Goal: Information Seeking & Learning: Learn about a topic

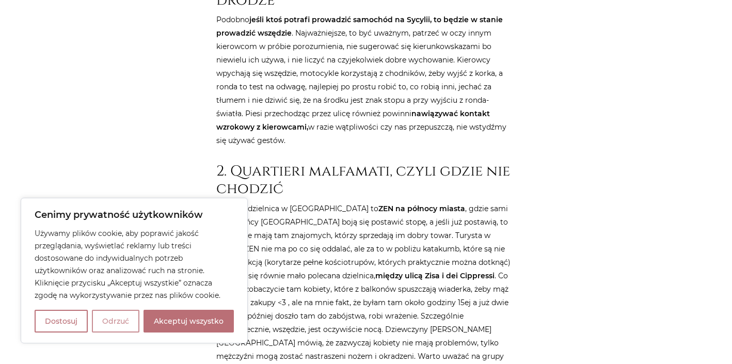
click at [108, 322] on button "Odrzuć" at bounding box center [116, 321] width 48 height 23
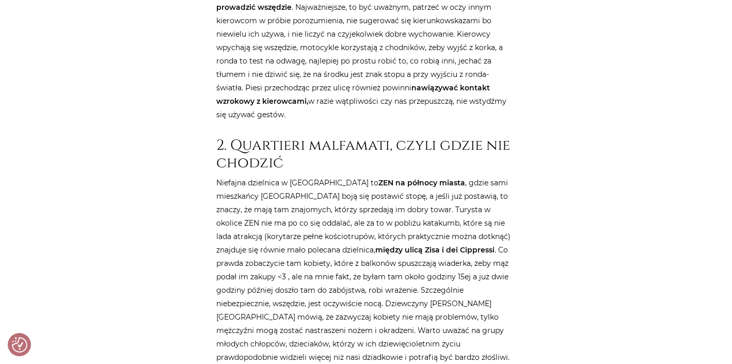
scroll to position [714, 0]
click at [438, 186] on p "[GEOGRAPHIC_DATA] dzielnica w [GEOGRAPHIC_DATA] to ZEN na północy miasta , gdzi…" at bounding box center [366, 269] width 300 height 188
click at [442, 187] on p "[GEOGRAPHIC_DATA] dzielnica w [GEOGRAPHIC_DATA] to ZEN na północy miasta , gdzi…" at bounding box center [366, 269] width 300 height 188
click at [475, 194] on p "[GEOGRAPHIC_DATA] dzielnica w [GEOGRAPHIC_DATA] to ZEN na północy miasta , gdzi…" at bounding box center [366, 269] width 300 height 188
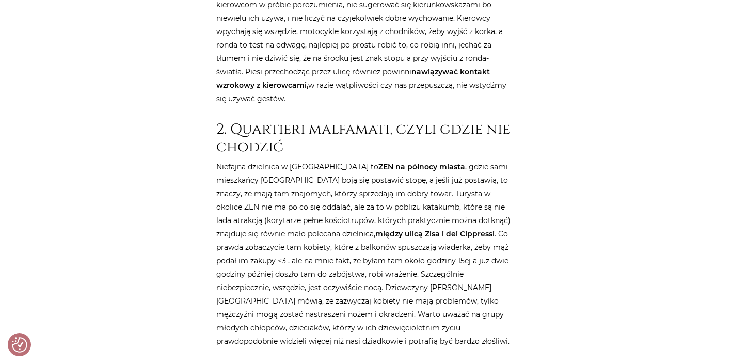
scroll to position [749, 0]
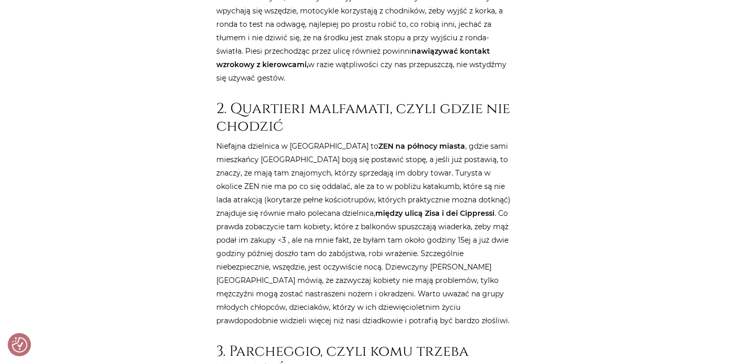
click at [428, 243] on p "[GEOGRAPHIC_DATA] dzielnica w [GEOGRAPHIC_DATA] to ZEN na północy miasta , gdzi…" at bounding box center [366, 233] width 300 height 188
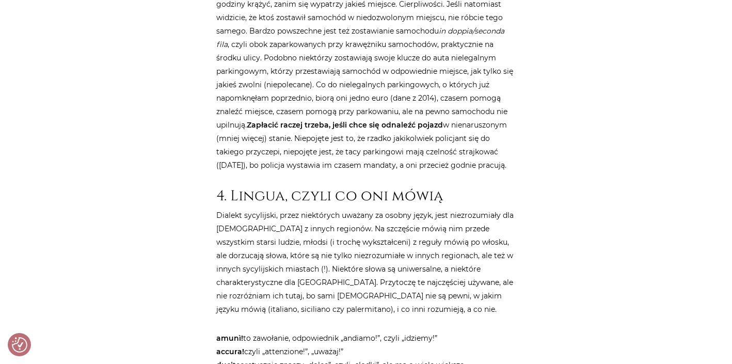
scroll to position [1153, 0]
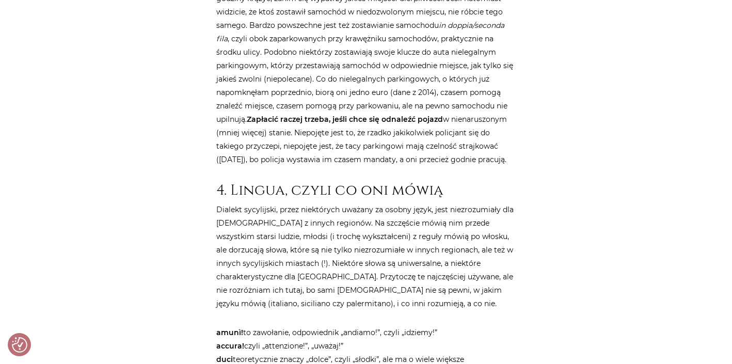
click at [364, 182] on h2 "4. Lingua, czyli co oni mówią" at bounding box center [366, 191] width 300 height 18
click at [365, 204] on p "Dialekt sycylijski, przez niektórych uważany za osobny język, jest niezrozumiał…" at bounding box center [366, 256] width 300 height 107
click at [343, 214] on p "Dialekt sycylijski, przez niektórych uważany za osobny język, jest niezrozumiał…" at bounding box center [366, 256] width 300 height 107
click at [346, 215] on p "Dialekt sycylijski, przez niektórych uważany za osobny język, jest niezrozumiał…" at bounding box center [366, 256] width 300 height 107
click at [366, 232] on p "Dialekt sycylijski, przez niektórych uważany za osobny język, jest niezrozumiał…" at bounding box center [366, 256] width 300 height 107
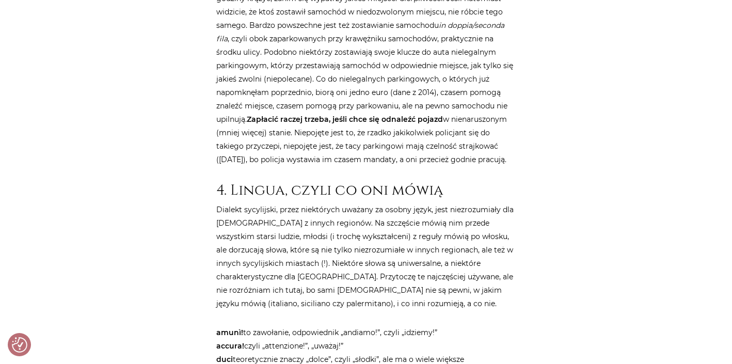
click at [418, 266] on p "Dialekt sycylijski, przez niektórych uważany za osobny język, jest niezrozumiał…" at bounding box center [366, 256] width 300 height 107
click at [389, 251] on p "Dialekt sycylijski, przez niektórych uważany za osobny język, jest niezrozumiał…" at bounding box center [366, 256] width 300 height 107
click at [389, 252] on p "Dialekt sycylijski, przez niektórych uważany za osobny język, jest niezrozumiał…" at bounding box center [366, 256] width 300 height 107
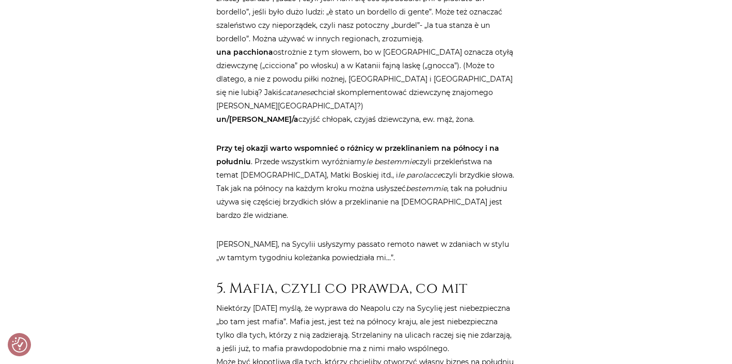
scroll to position [1698, 0]
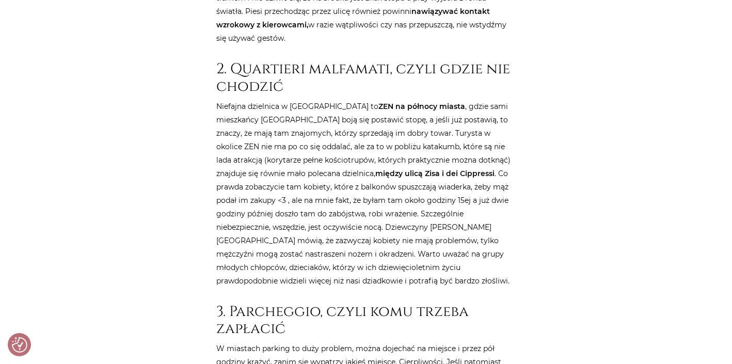
scroll to position [761, 0]
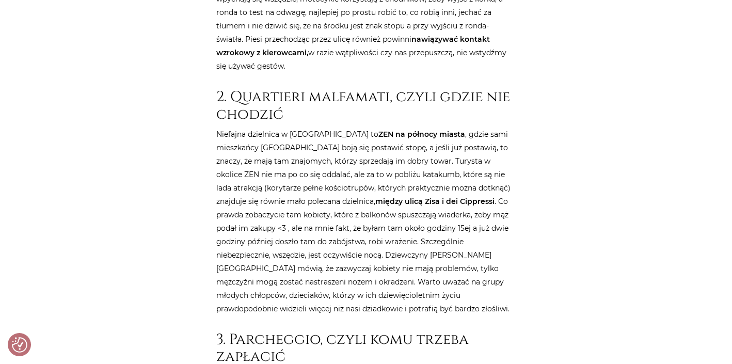
click at [347, 218] on p "[GEOGRAPHIC_DATA] dzielnica w [GEOGRAPHIC_DATA] to ZEN na północy miasta , gdzi…" at bounding box center [366, 222] width 300 height 188
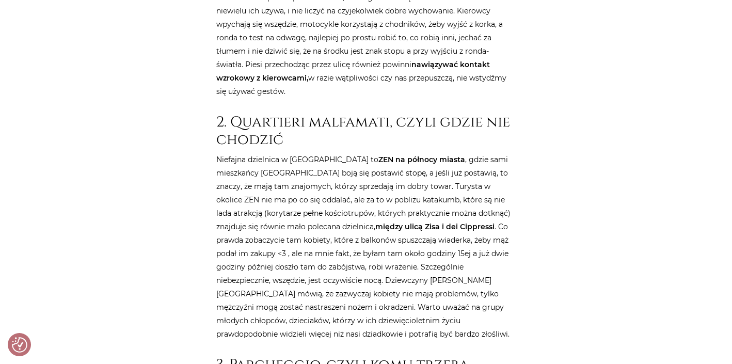
scroll to position [735, 0]
click at [403, 266] on p "[GEOGRAPHIC_DATA] dzielnica w [GEOGRAPHIC_DATA] to ZEN na północy miasta , gdzi…" at bounding box center [366, 248] width 300 height 188
click at [407, 278] on p "[GEOGRAPHIC_DATA] dzielnica w [GEOGRAPHIC_DATA] to ZEN na północy miasta , gdzi…" at bounding box center [366, 248] width 300 height 188
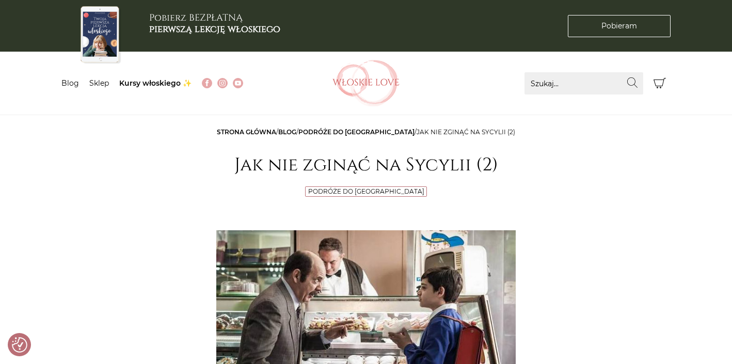
scroll to position [0, 0]
